Goal: Information Seeking & Learning: Understand process/instructions

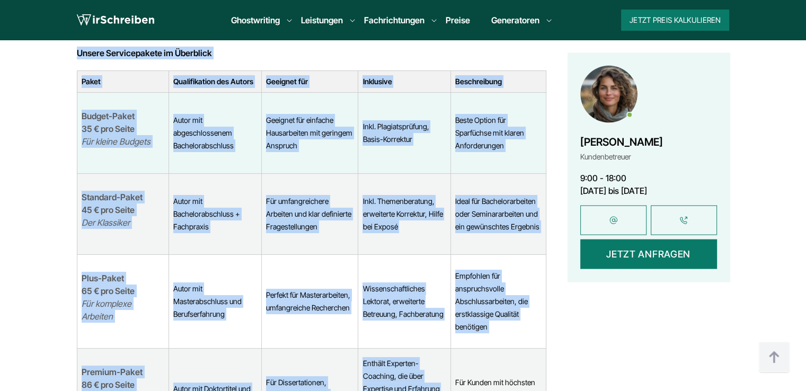
scroll to position [2281, 0]
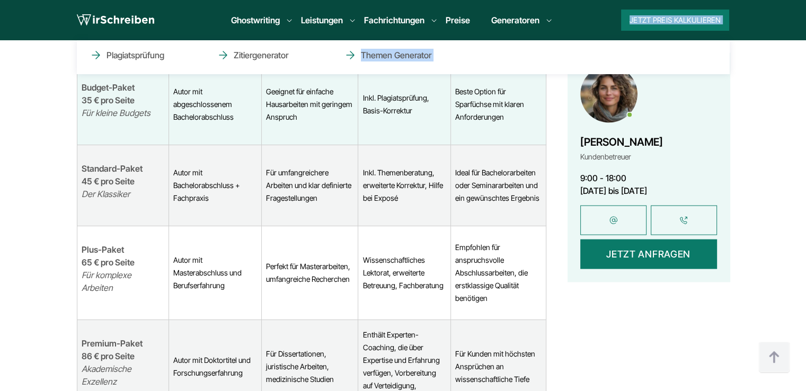
drag, startPoint x: 178, startPoint y: 112, endPoint x: 536, endPoint y: 58, distance: 362.2
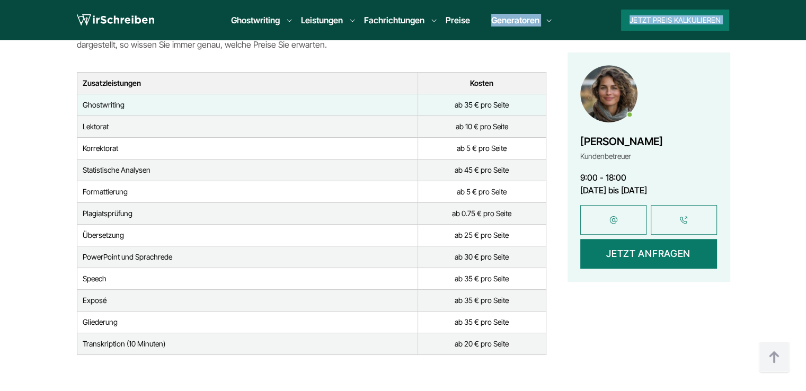
scroll to position [4845, 0]
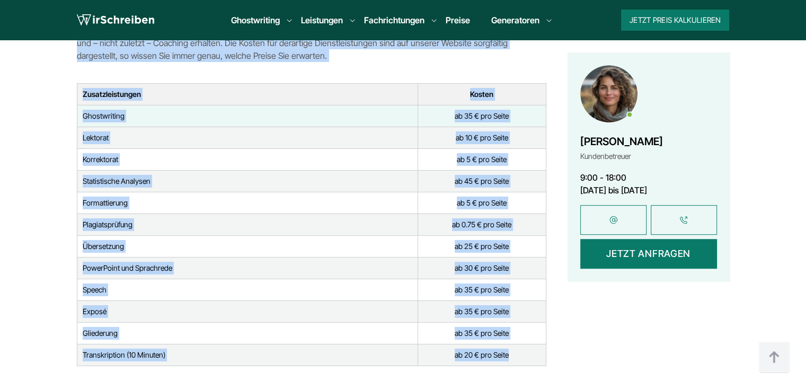
drag, startPoint x: 77, startPoint y: 136, endPoint x: 518, endPoint y: 327, distance: 481.2
copy div "Unsere Servicepakete im Überblick Paket Qualifikation des Autors Geeignet für I…"
